Goal: Participate in discussion

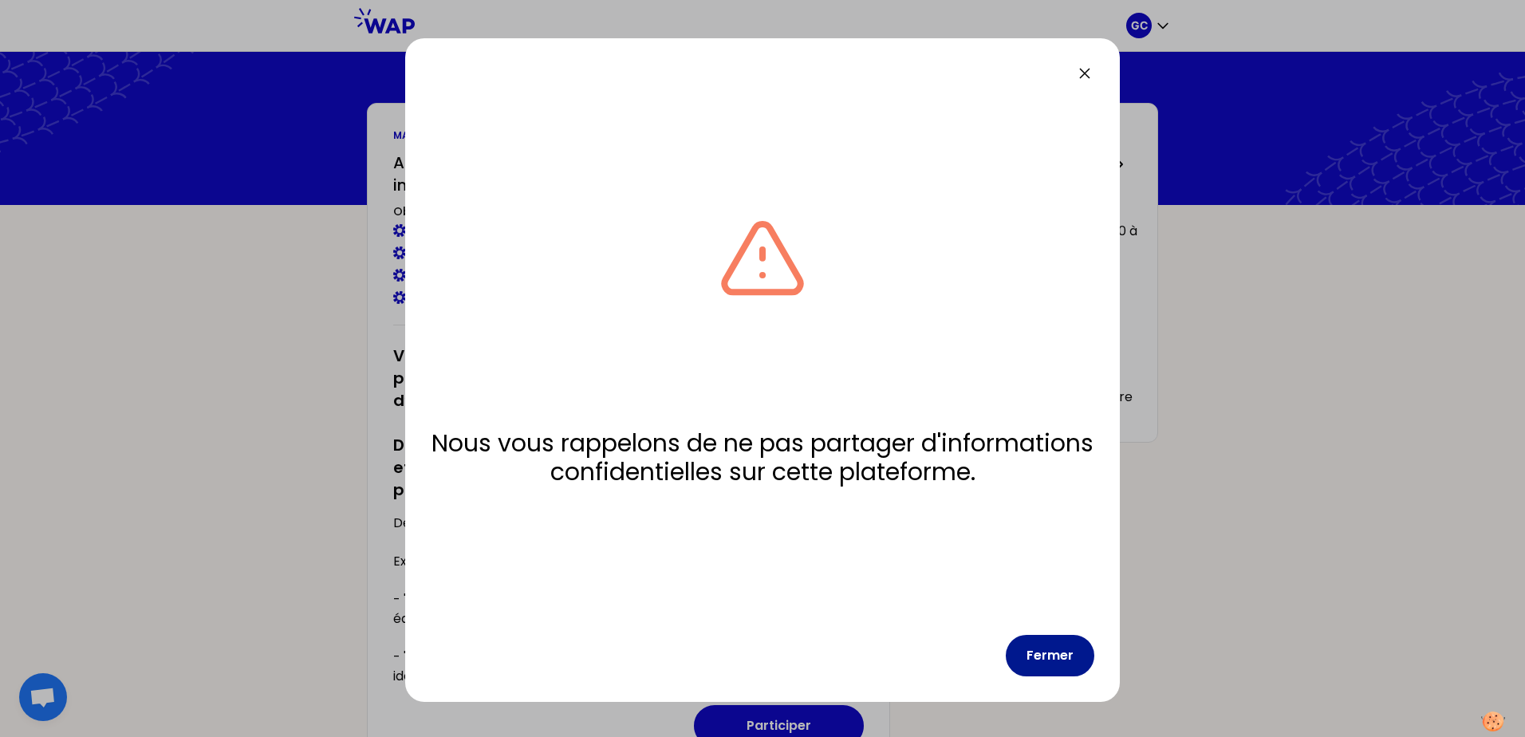
click at [1048, 658] on button "Fermer" at bounding box center [1050, 655] width 89 height 41
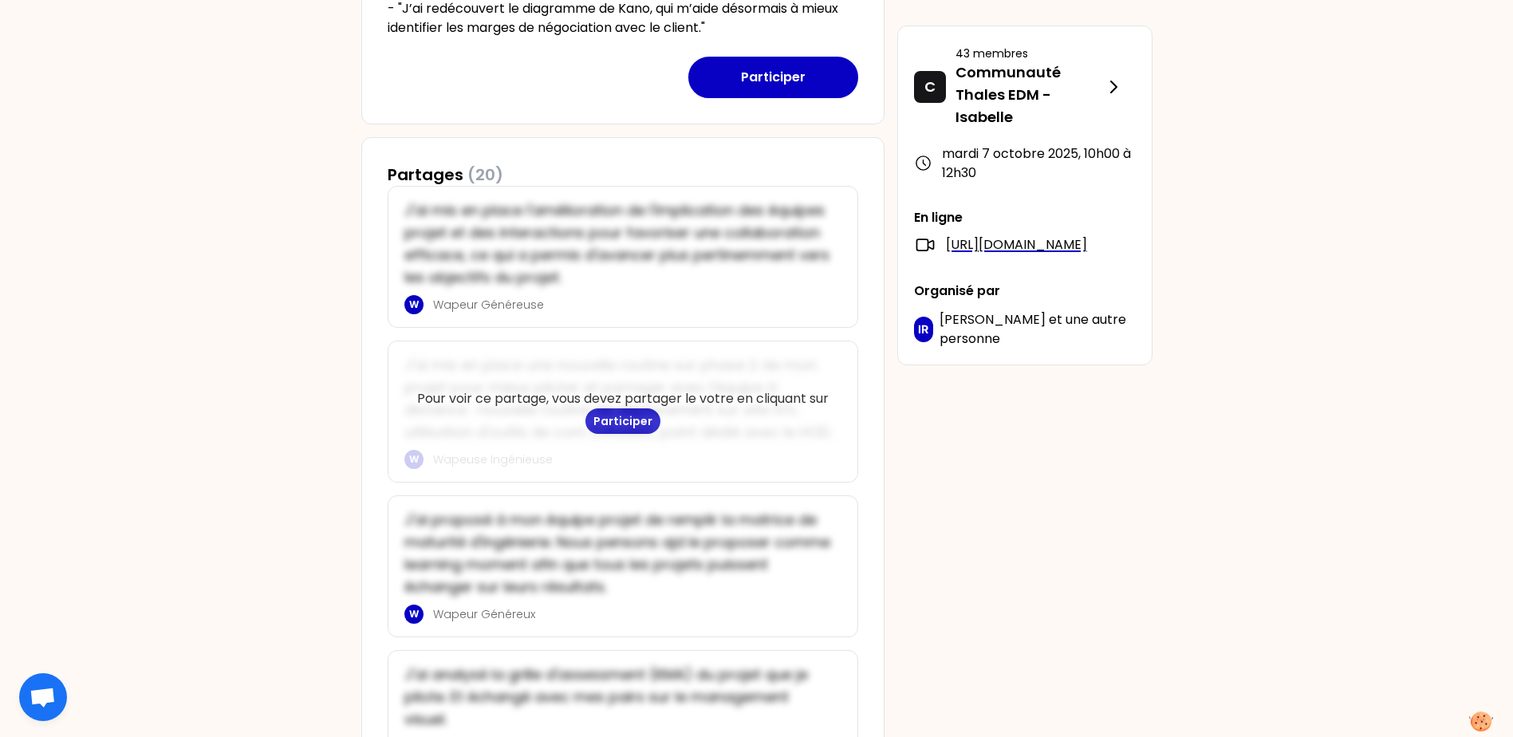
scroll to position [798, 0]
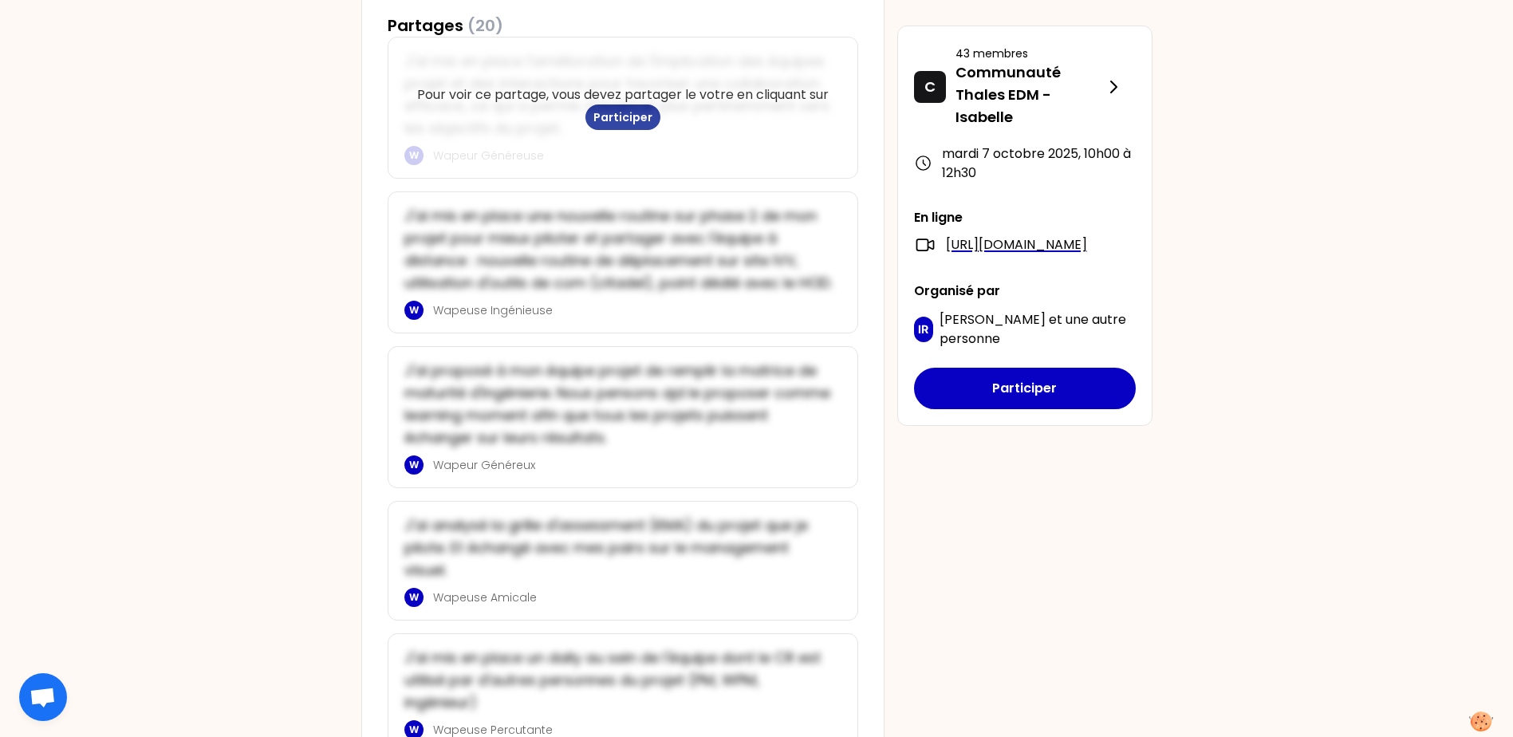
click at [621, 114] on button "Participer" at bounding box center [622, 117] width 75 height 26
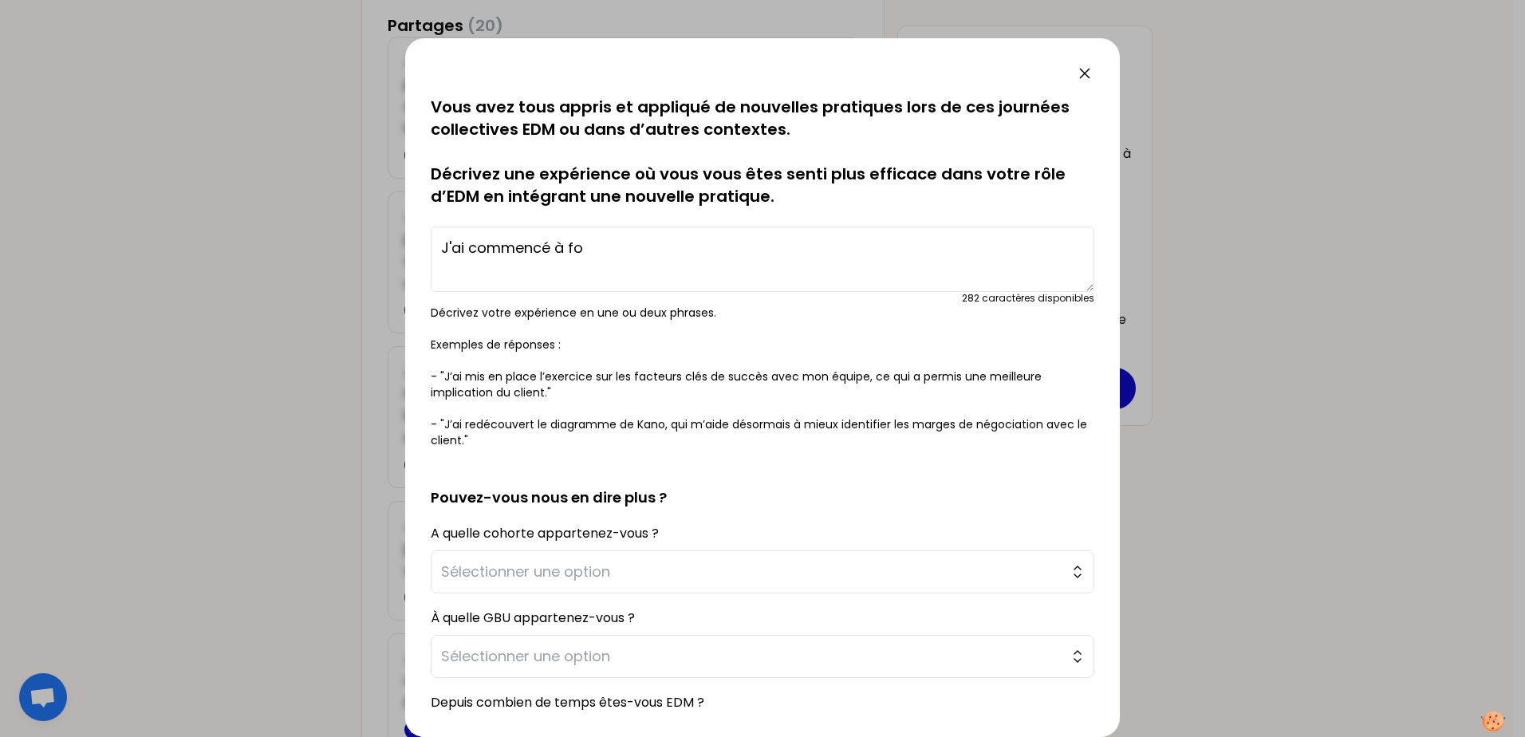
click at [304, 241] on div at bounding box center [762, 368] width 1525 height 737
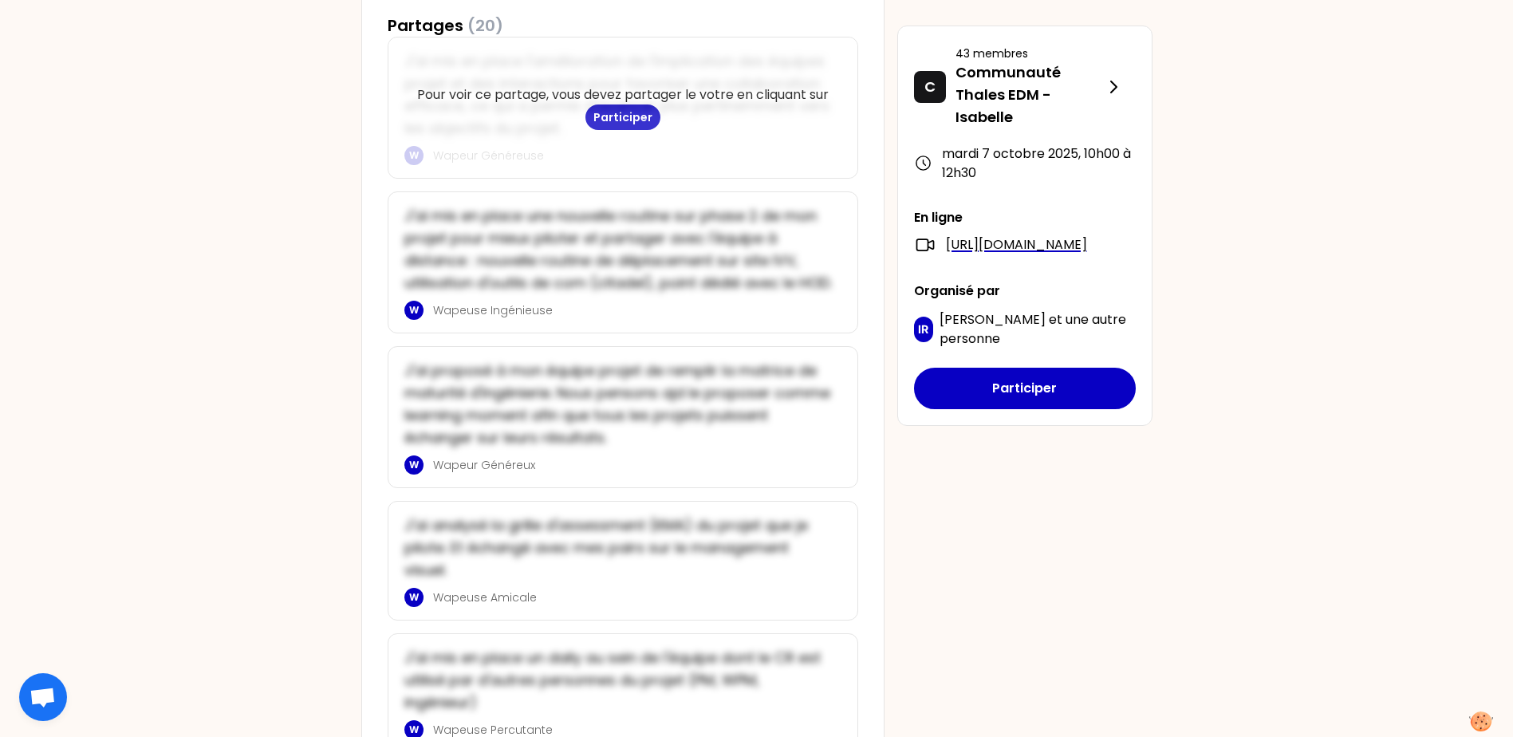
click at [546, 73] on div "Pour voir ce partage, vous devez partager le votre en cliquant sur Participer" at bounding box center [622, 107] width 469 height 140
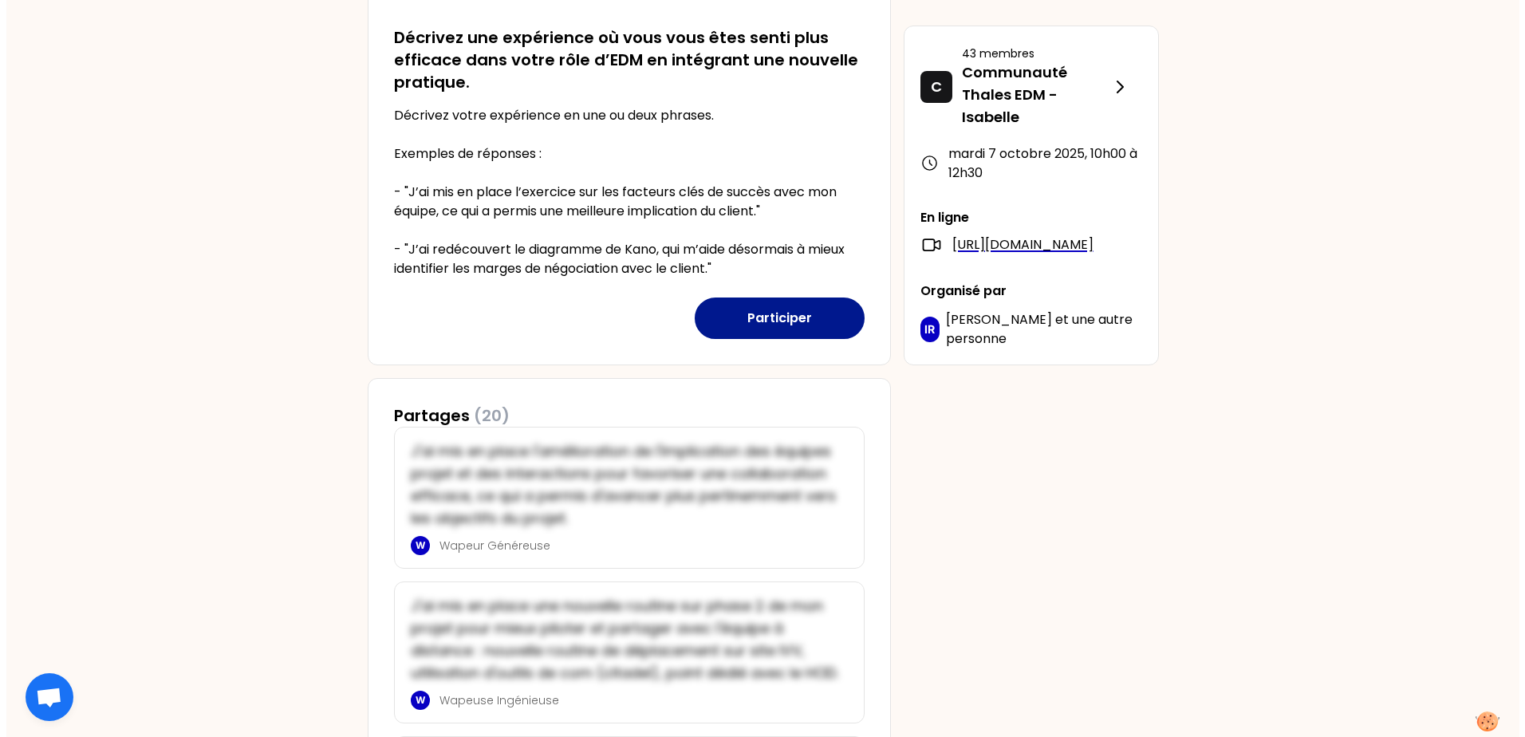
scroll to position [399, 0]
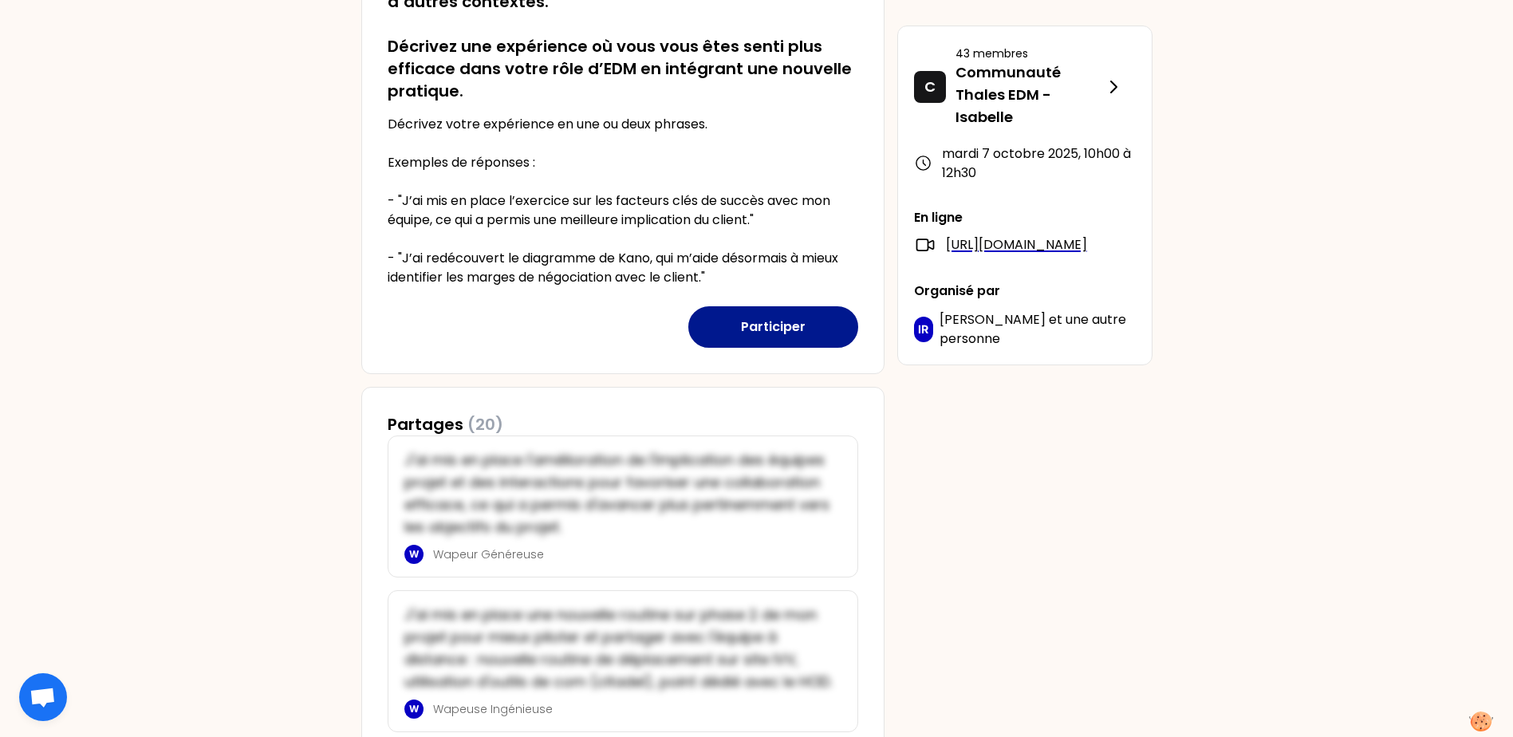
click at [790, 325] on button "Participer" at bounding box center [773, 326] width 170 height 41
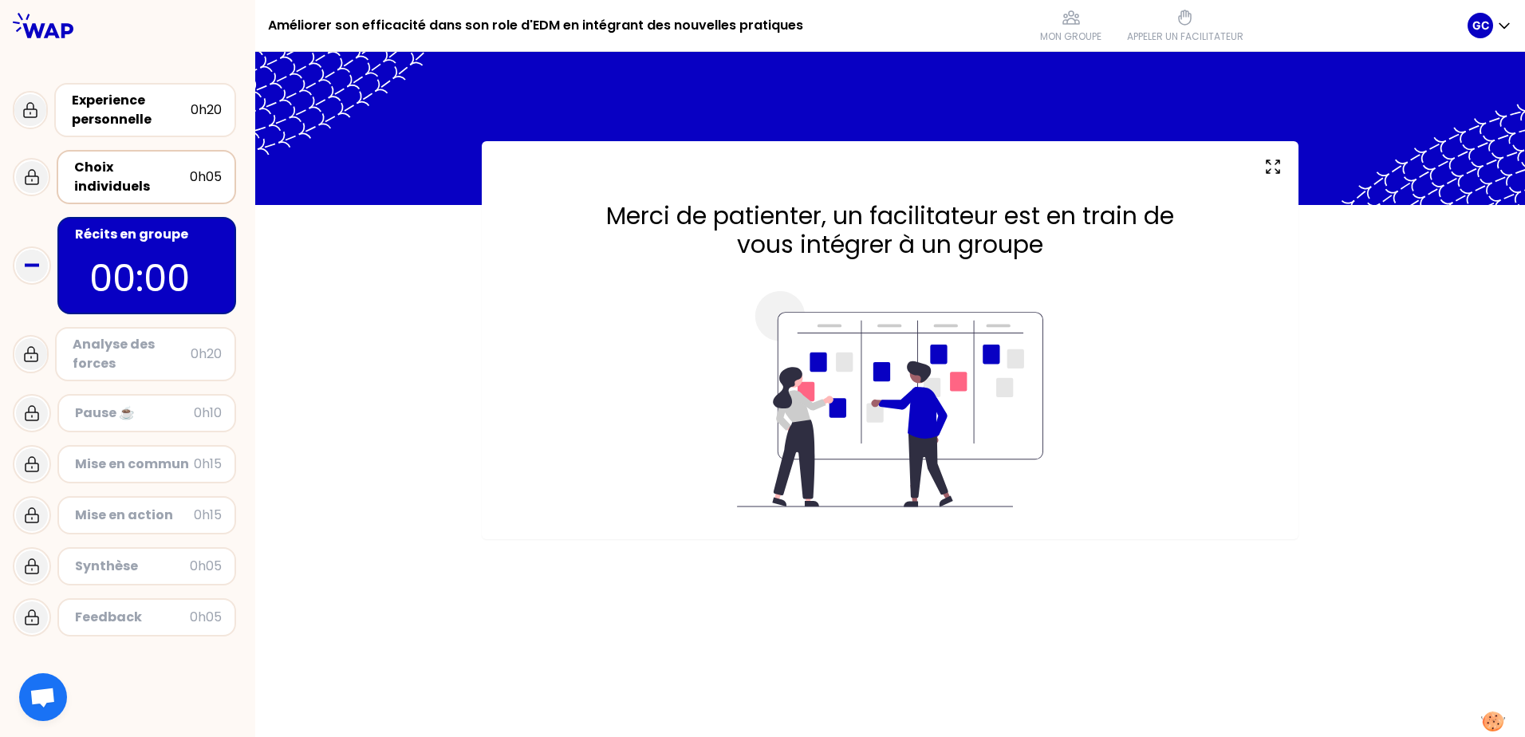
click at [123, 177] on div "Choix individuels" at bounding box center [132, 177] width 116 height 38
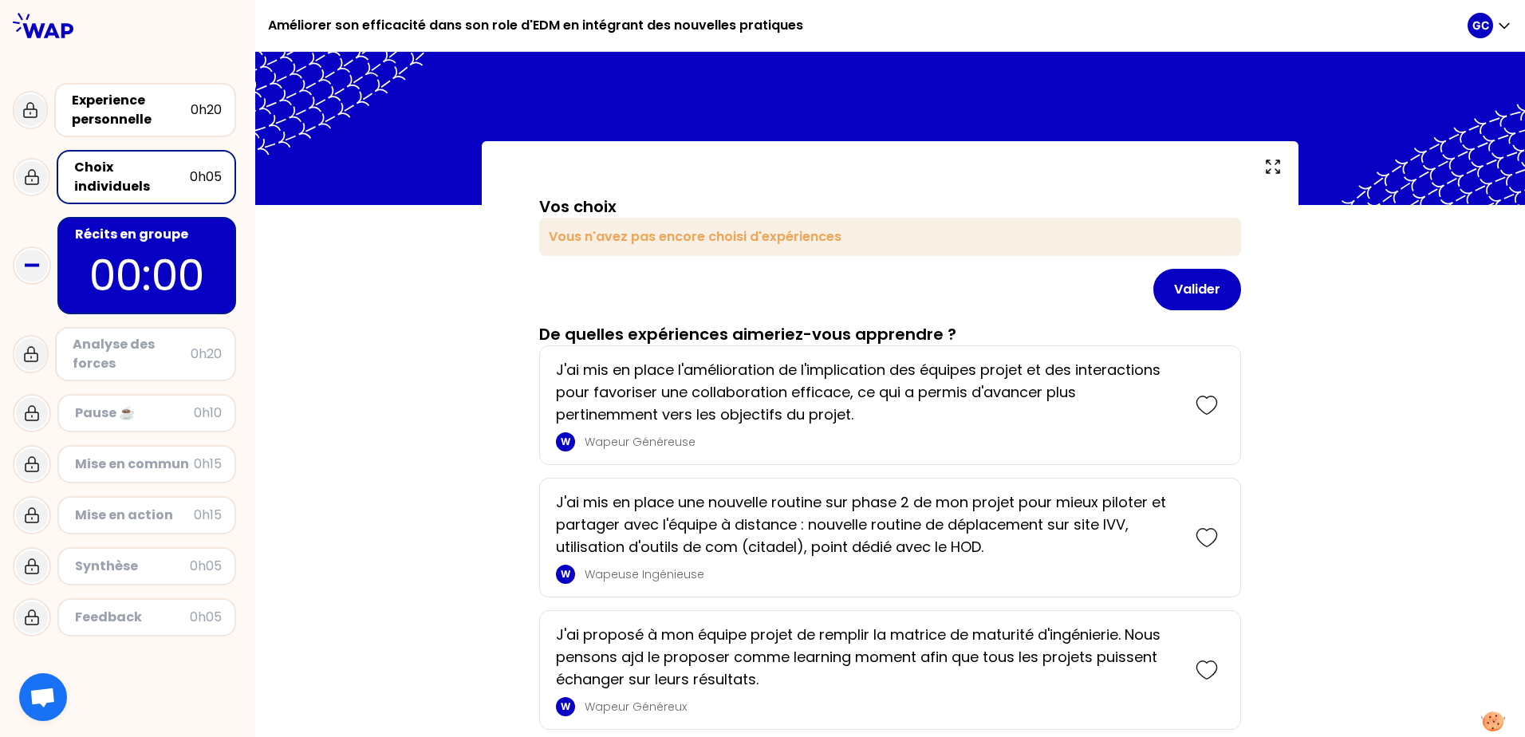
click at [166, 244] on p "00:00" at bounding box center [147, 275] width 150 height 62
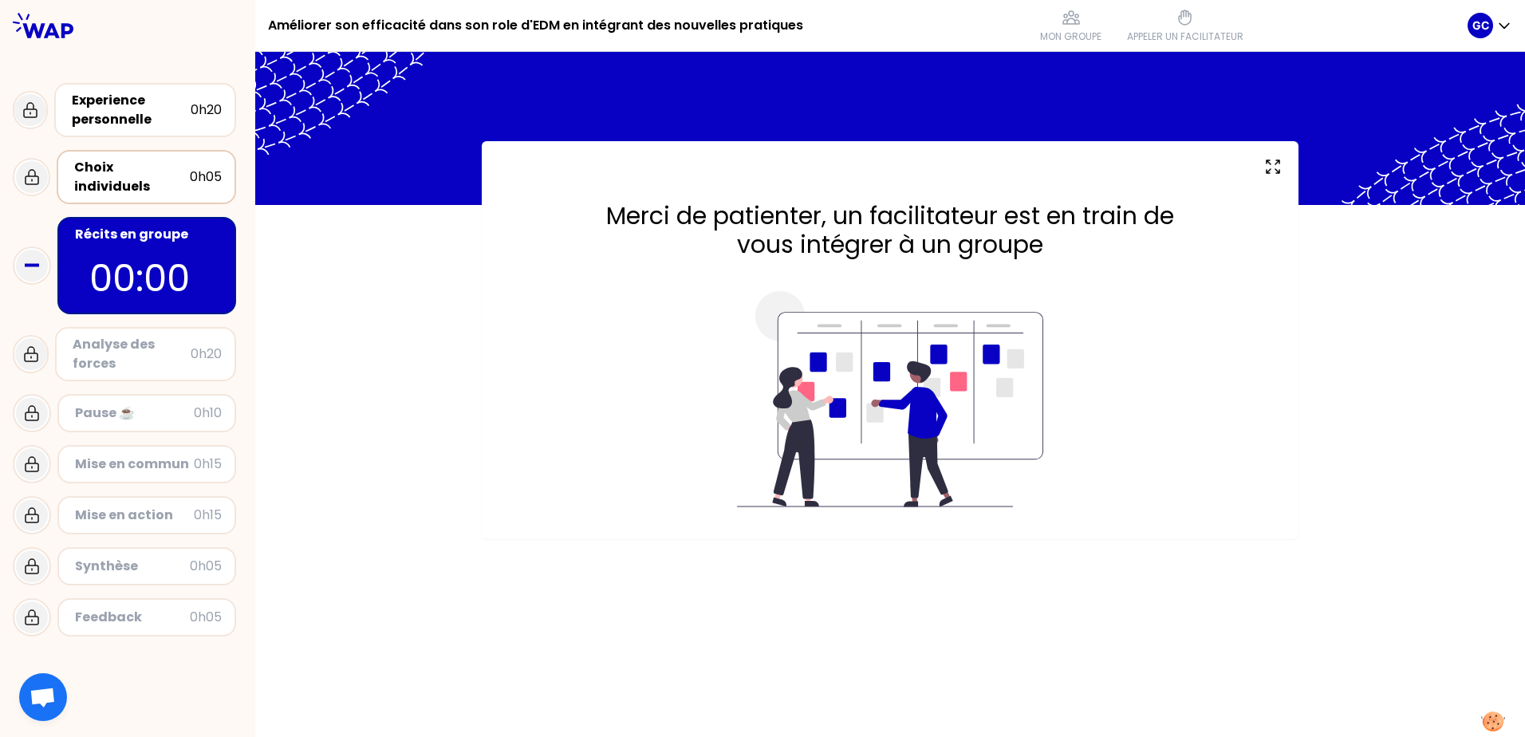
click at [183, 157] on div "Choix individuels 0h05" at bounding box center [146, 177] width 179 height 54
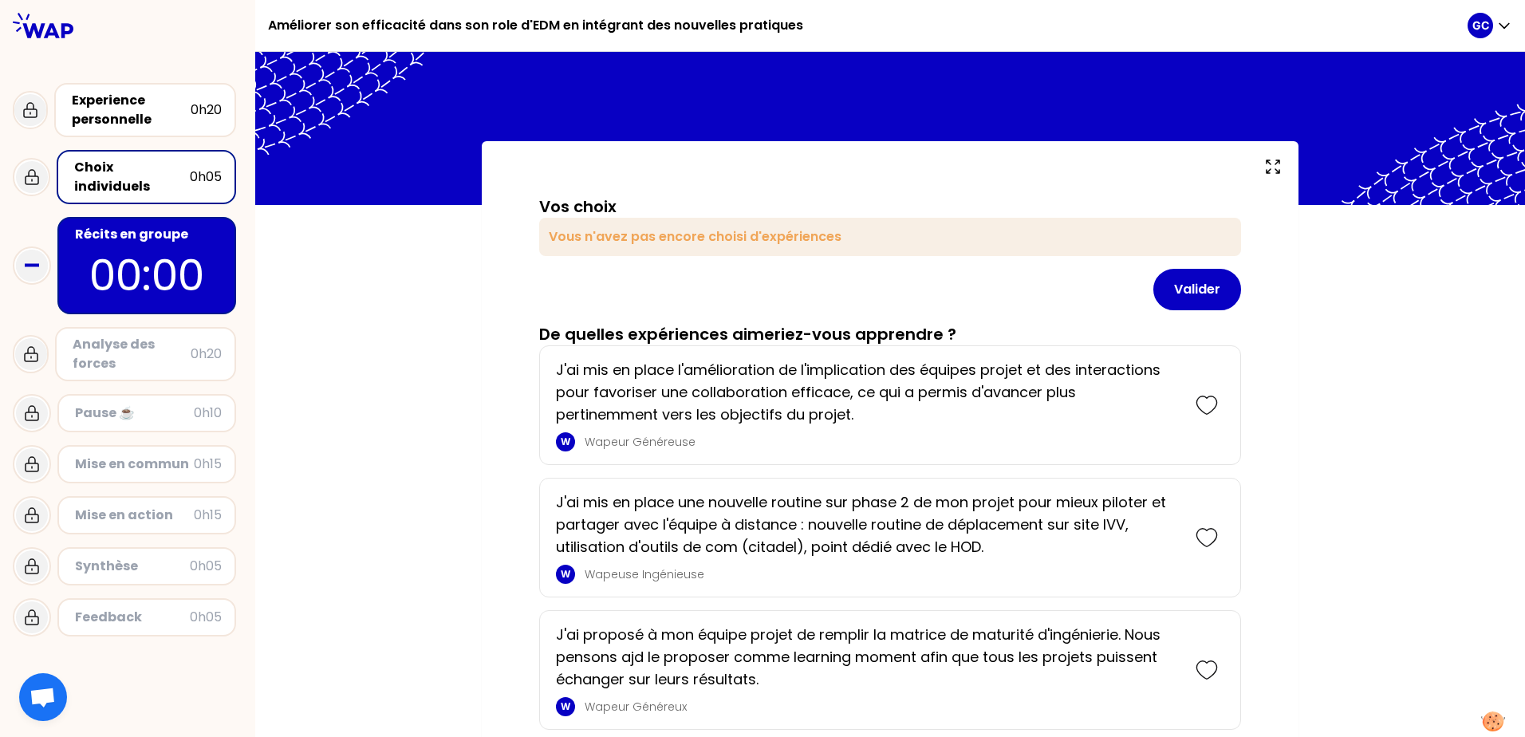
click at [125, 244] on p "00:00" at bounding box center [147, 275] width 150 height 62
